Goal: Transaction & Acquisition: Purchase product/service

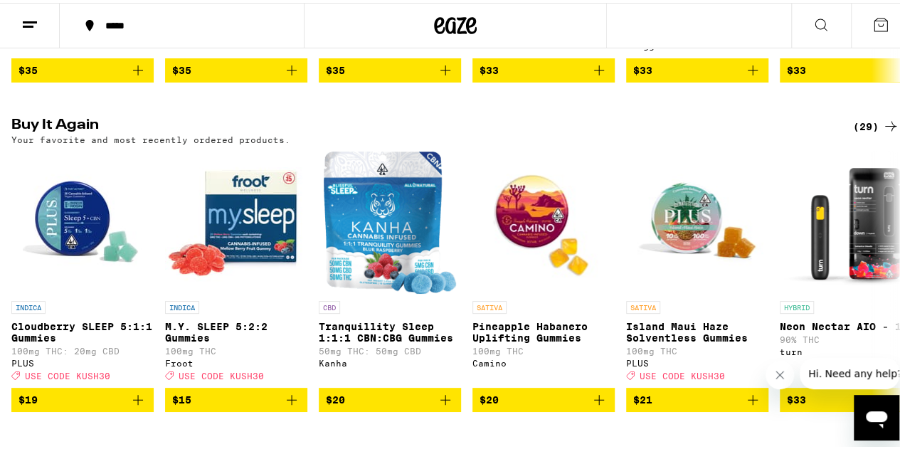
scroll to position [1495, 0]
